Goal: Check status: Check status

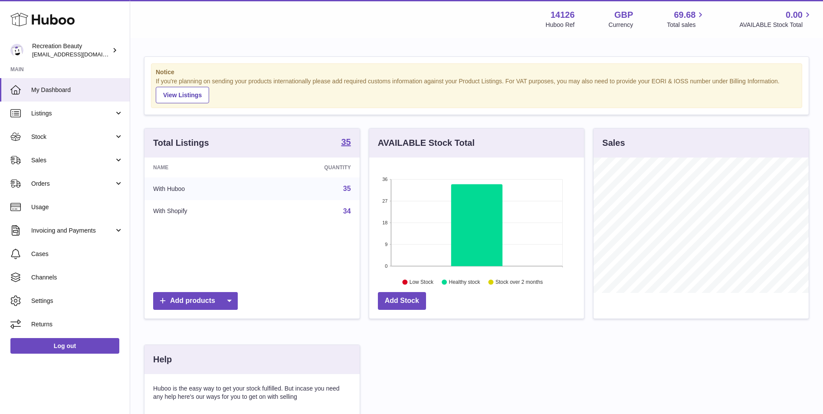
scroll to position [135, 215]
click at [85, 169] on link "Sales" at bounding box center [65, 159] width 130 height 23
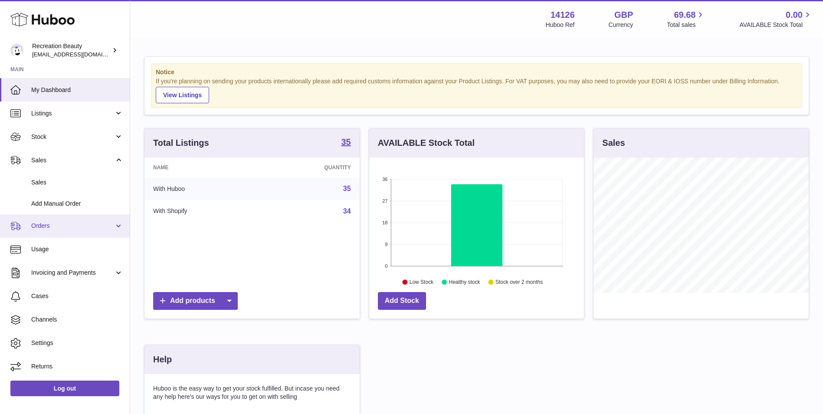
click at [71, 234] on link "Orders" at bounding box center [65, 225] width 130 height 23
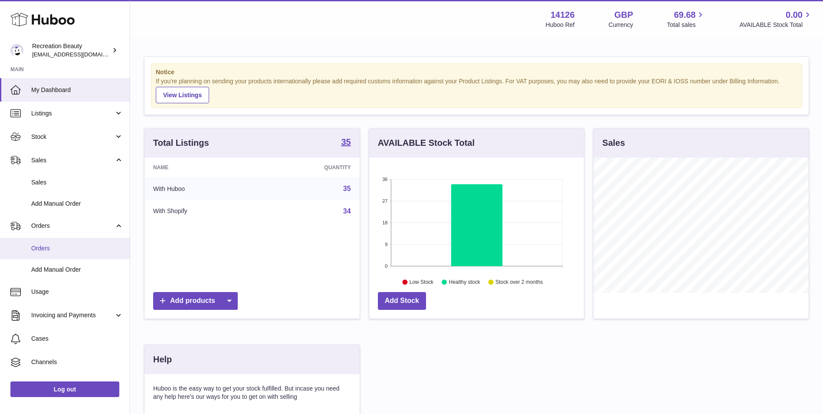
click at [71, 246] on span "Orders" at bounding box center [77, 248] width 92 height 8
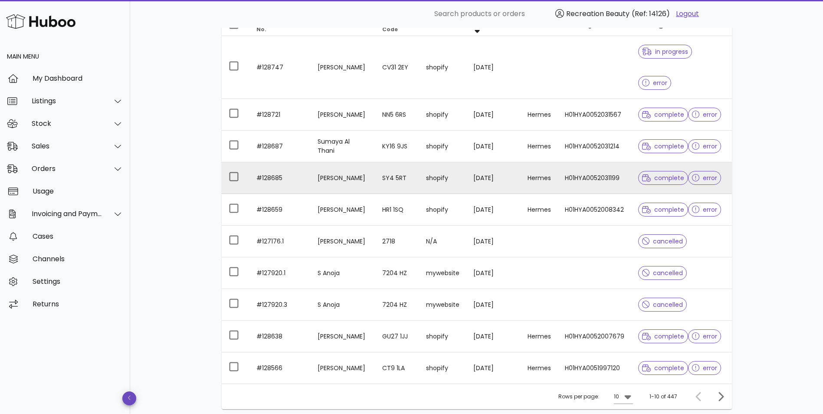
scroll to position [144, 0]
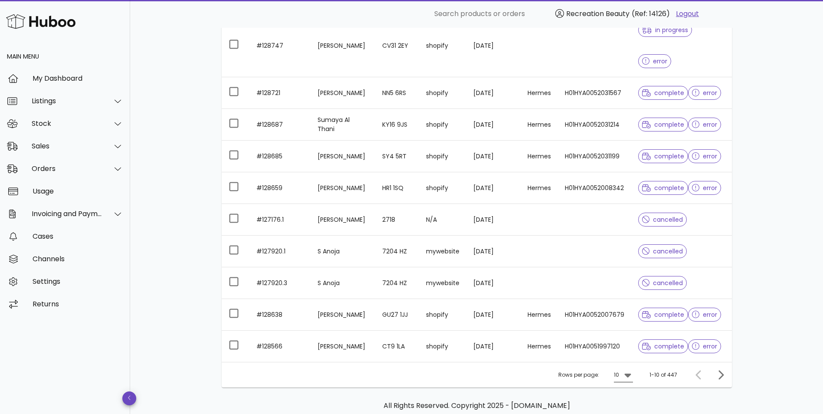
click at [626, 370] on icon at bounding box center [628, 375] width 10 height 10
click at [632, 394] on div "50" at bounding box center [626, 392] width 23 height 21
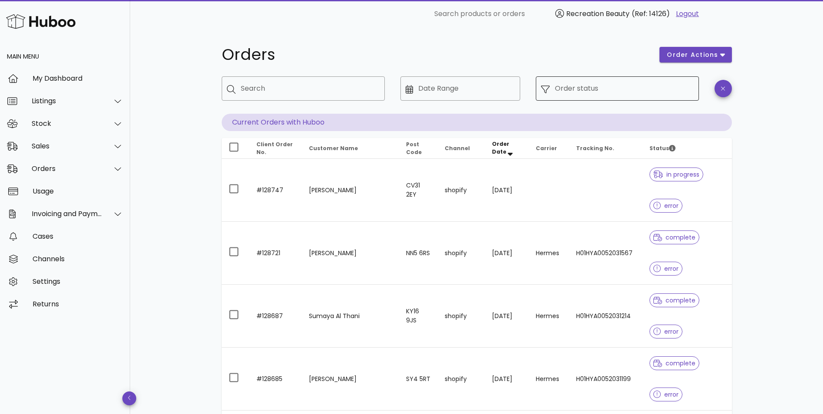
click at [649, 83] on input "Order status" at bounding box center [624, 89] width 139 height 14
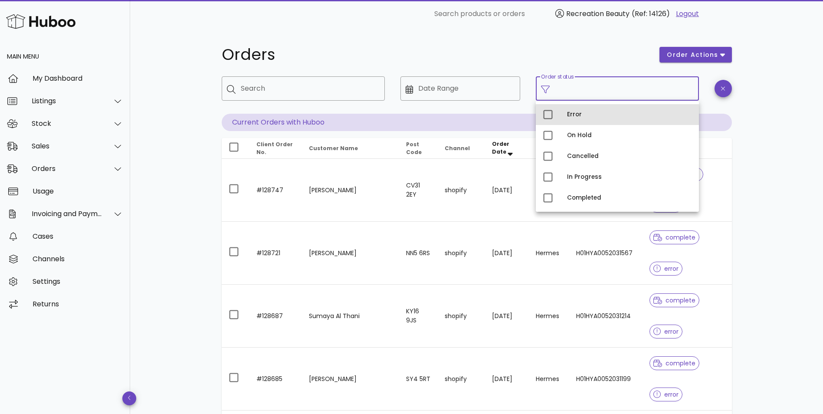
click at [627, 111] on div "Error" at bounding box center [629, 114] width 125 height 7
type input "**********"
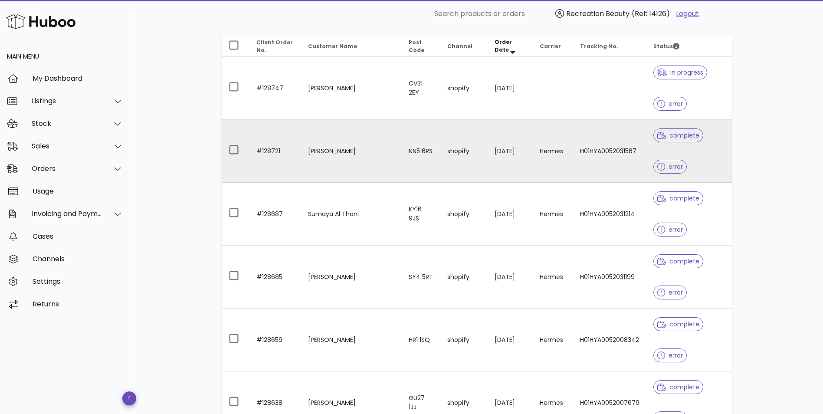
scroll to position [144, 0]
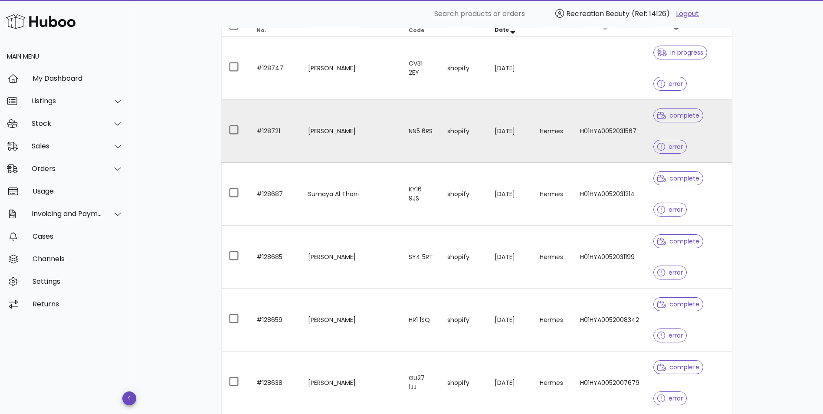
click at [708, 139] on div "complete error" at bounding box center [688, 131] width 71 height 62
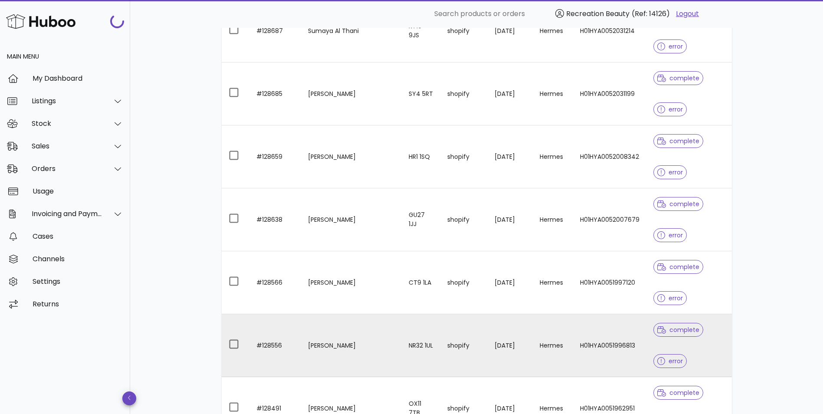
scroll to position [361, 0]
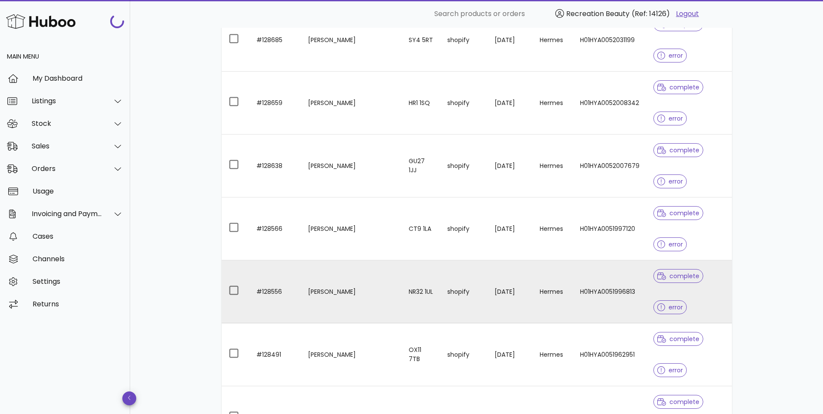
click at [695, 281] on div "complete error" at bounding box center [688, 291] width 71 height 62
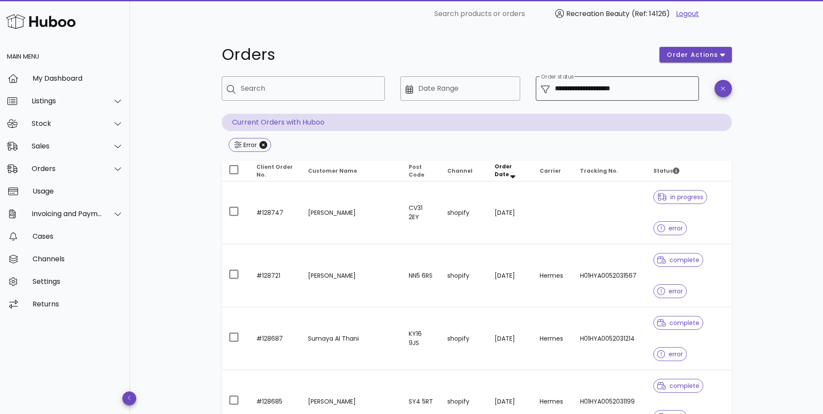
click at [678, 86] on input "**********" at bounding box center [624, 89] width 139 height 14
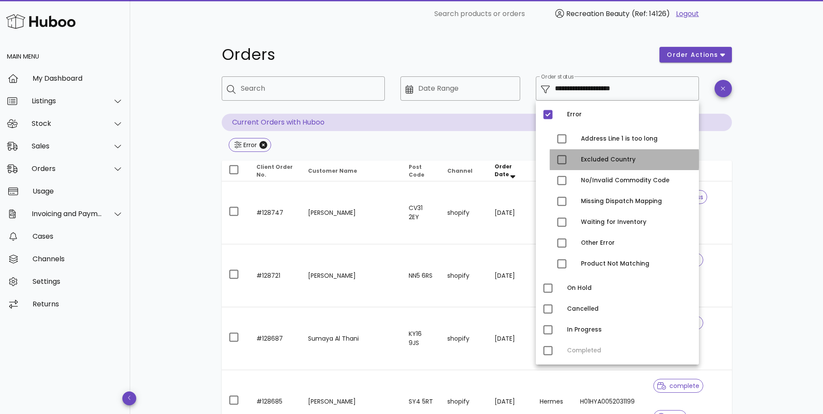
click at [592, 156] on div "Excluded Country" at bounding box center [636, 160] width 111 height 14
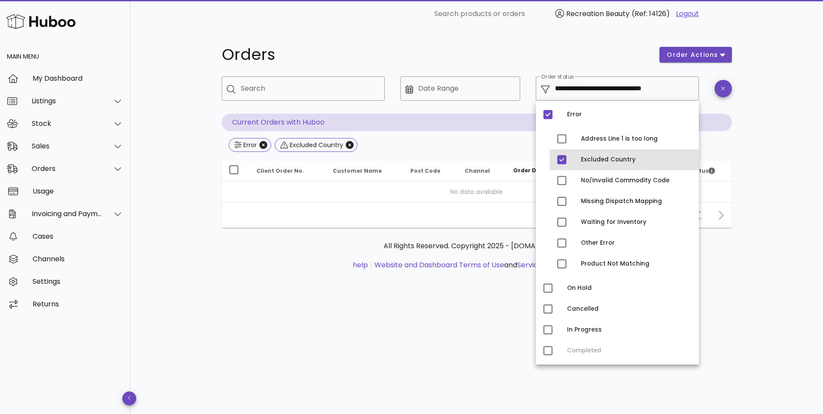
click at [573, 161] on div "Excluded Country" at bounding box center [624, 159] width 149 height 21
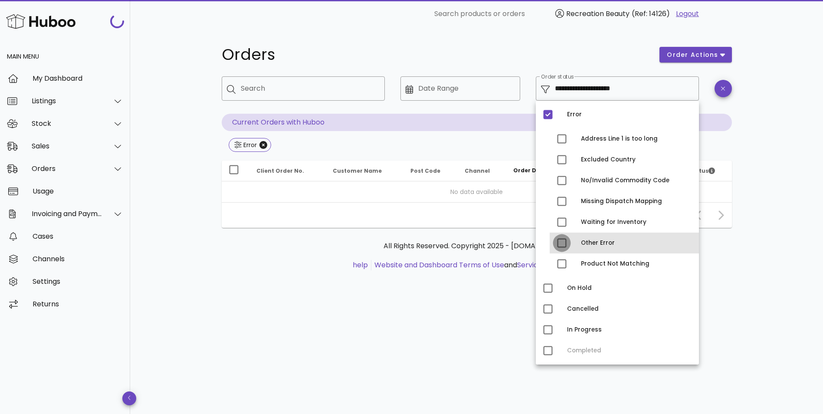
click at [568, 239] on div at bounding box center [562, 243] width 15 height 15
type input "**********"
